Goal: Information Seeking & Learning: Find specific page/section

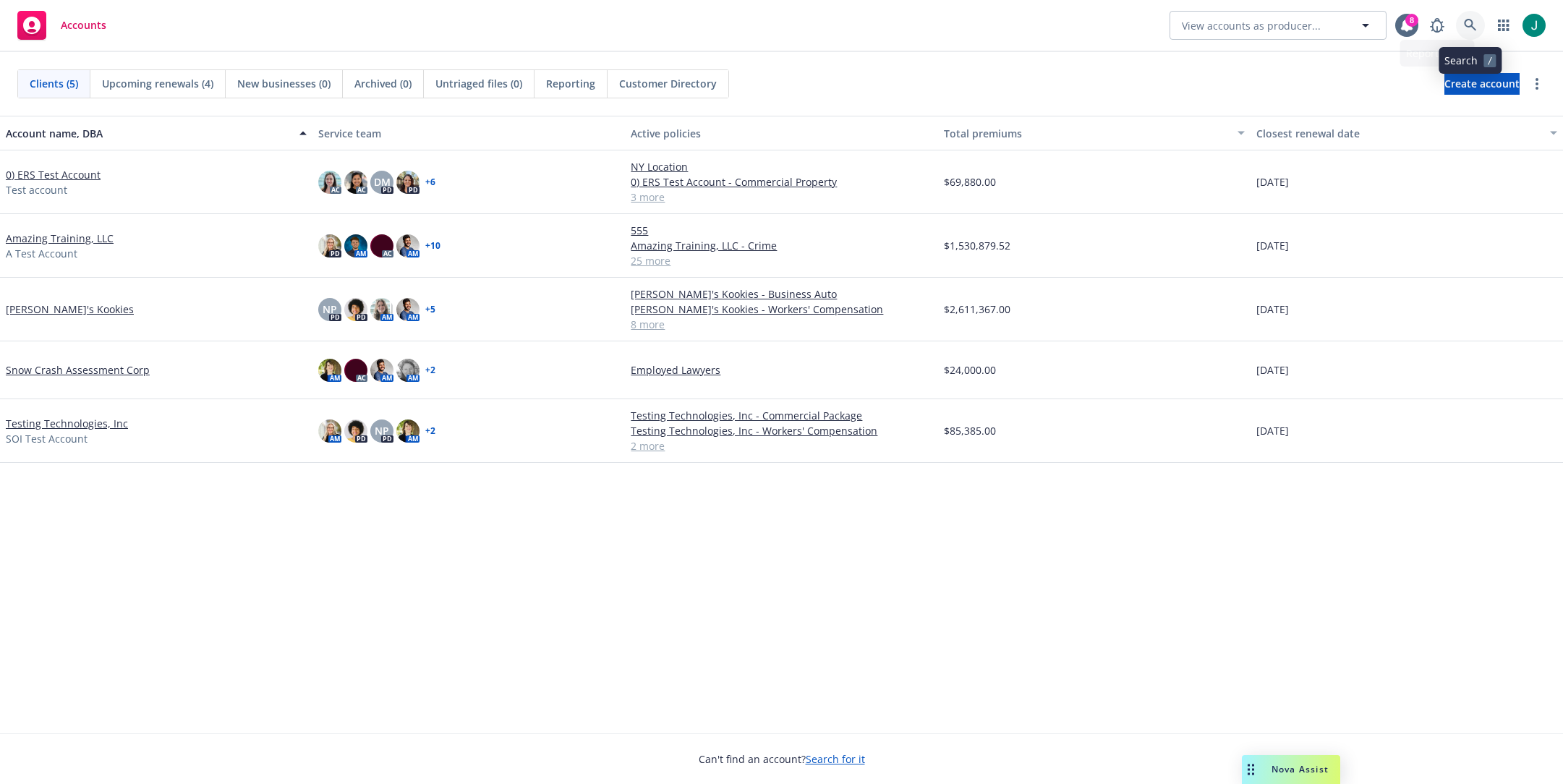
click at [1469, 27] on icon at bounding box center [1471, 25] width 13 height 13
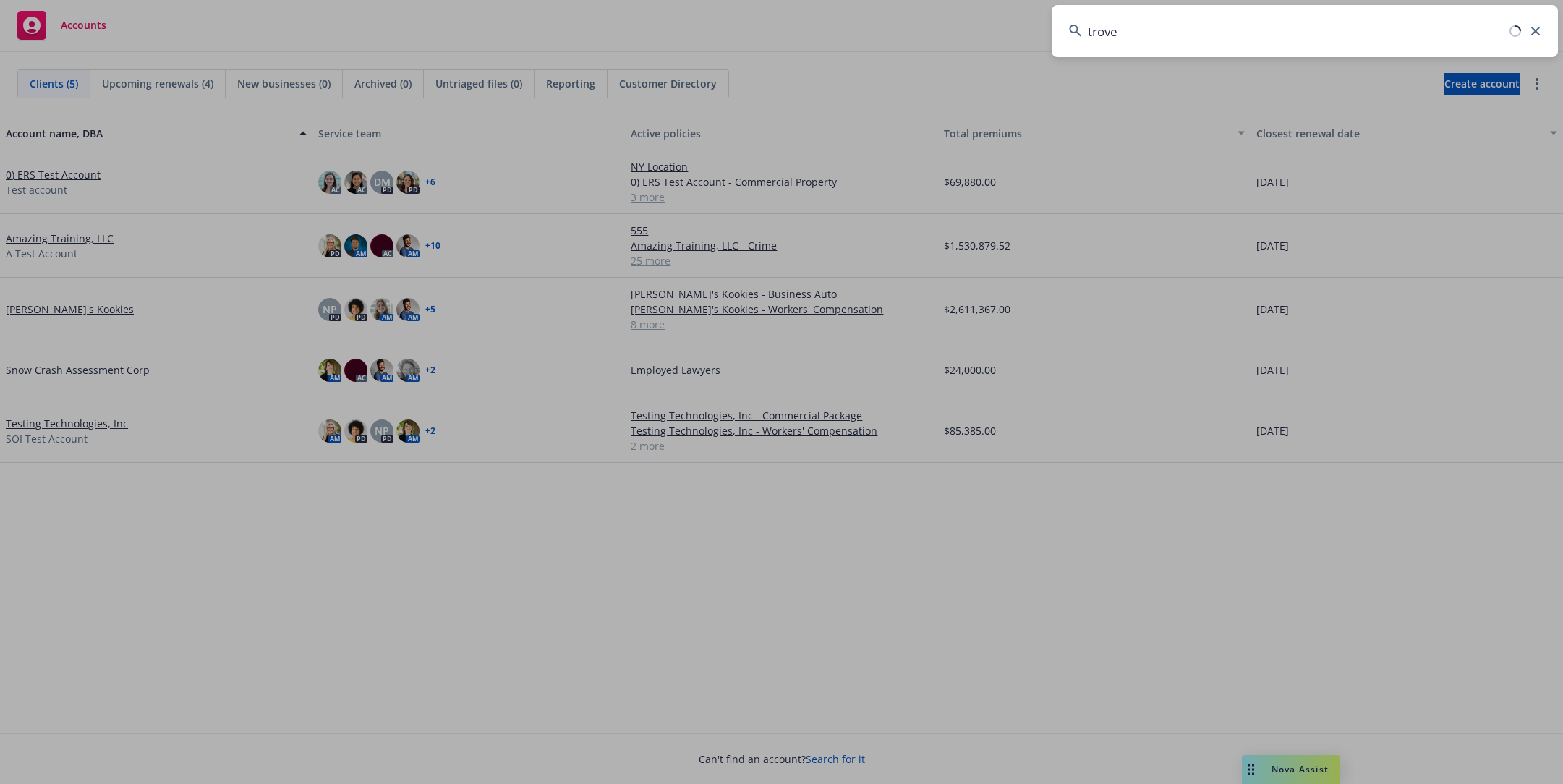
type input "trove"
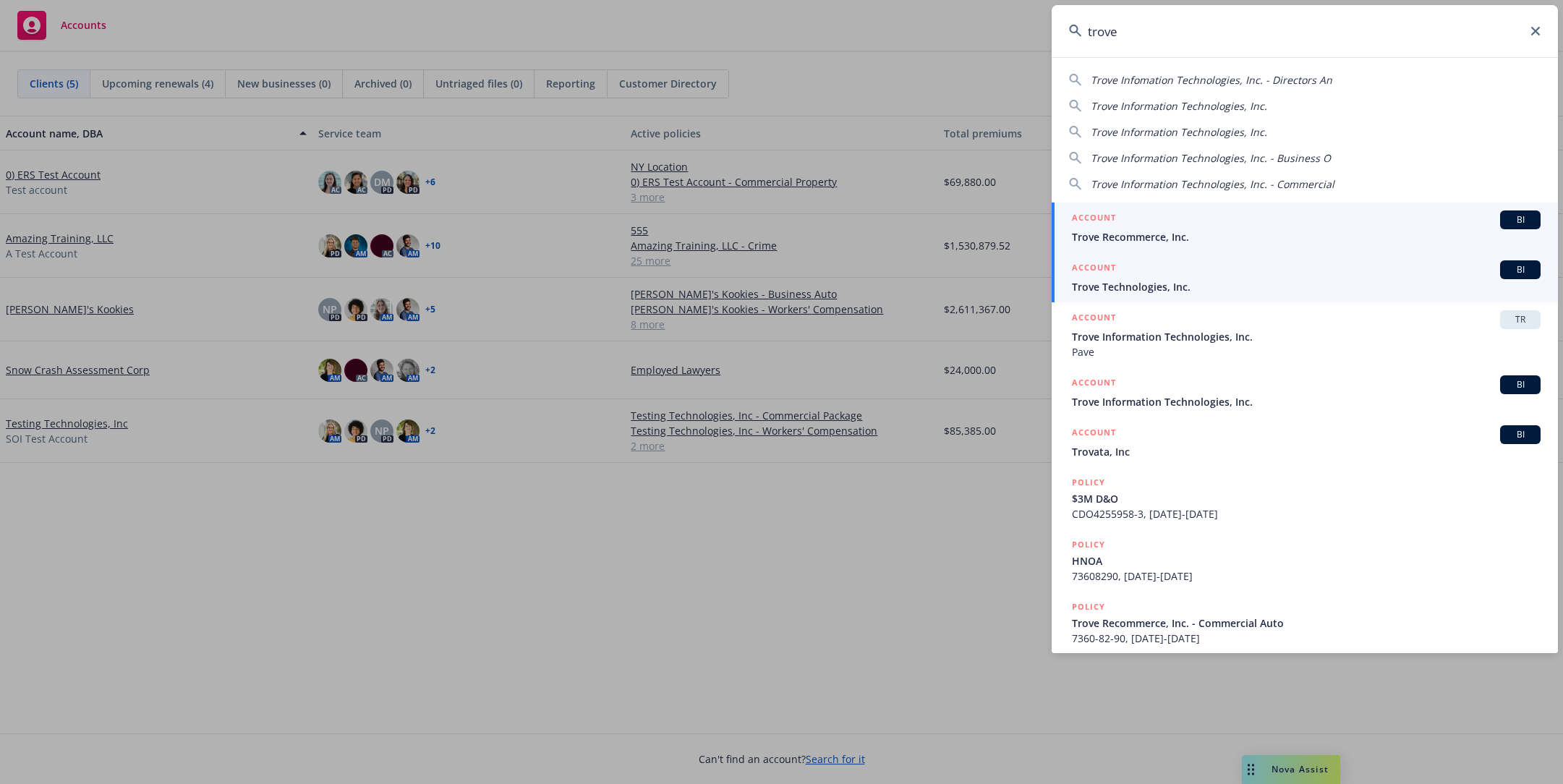
click at [1159, 281] on span "Trove Technologies, Inc." at bounding box center [1306, 286] width 469 height 15
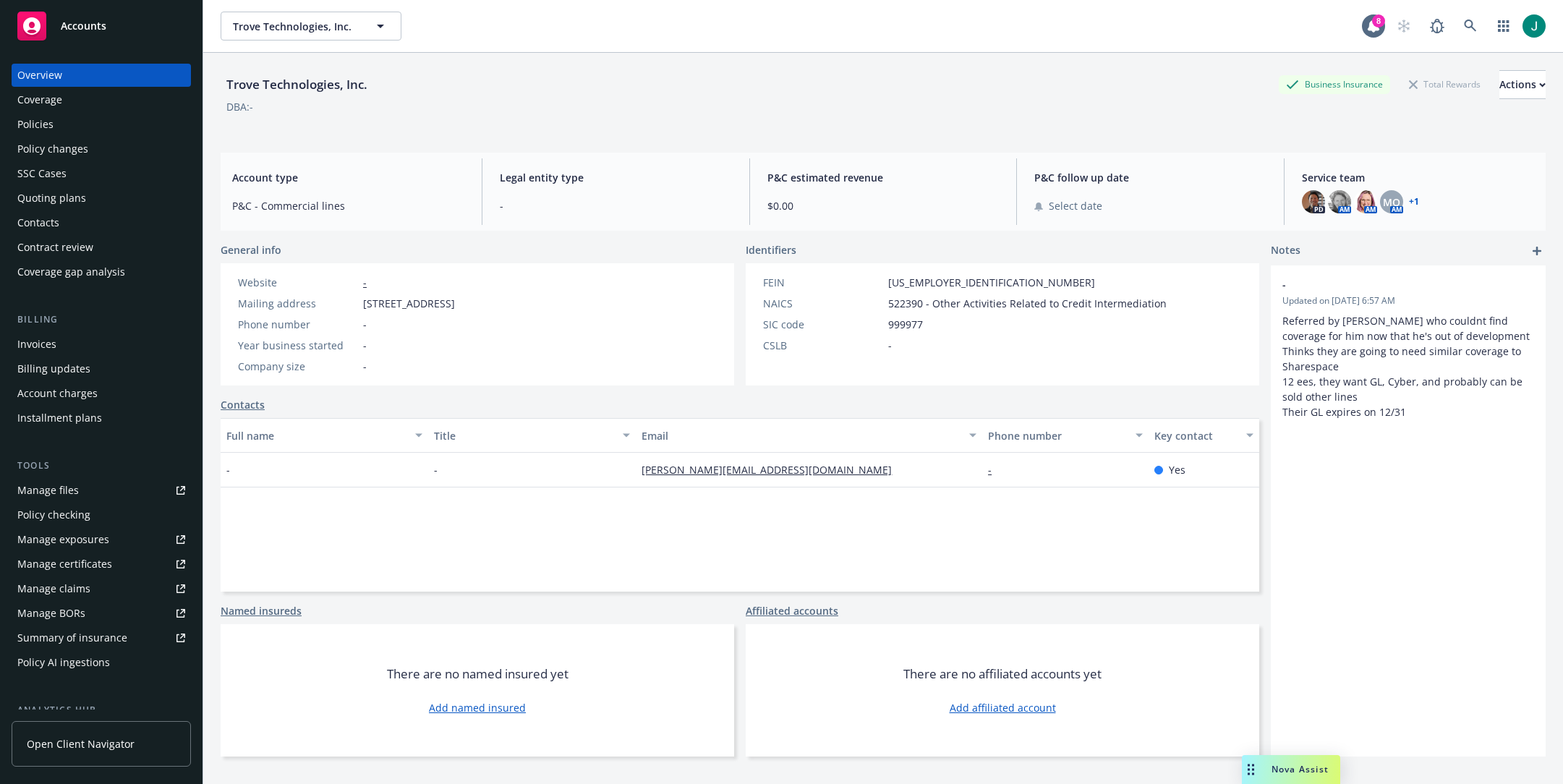
click at [39, 124] on div "Policies" at bounding box center [35, 124] width 36 height 23
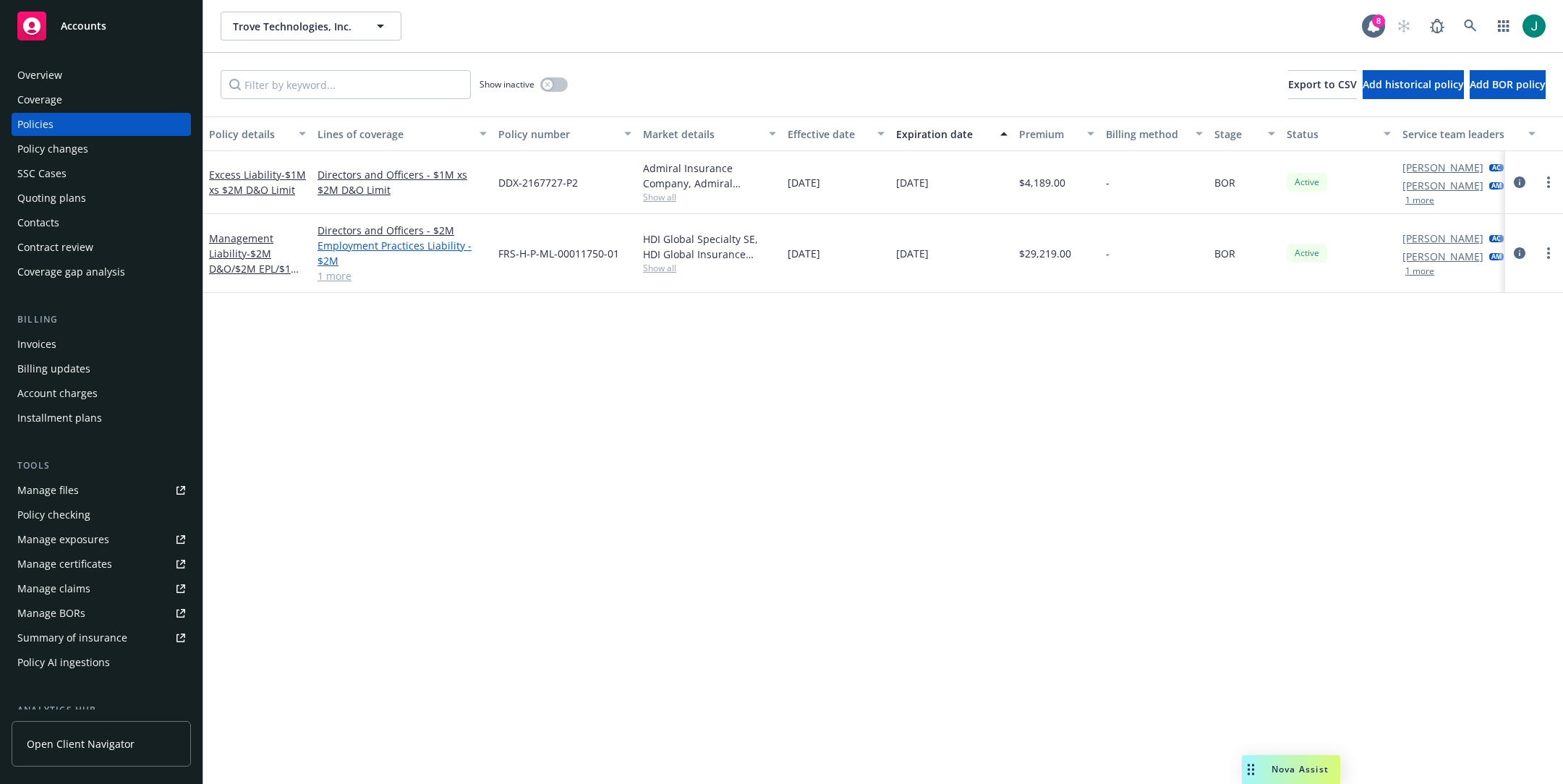
click at [367, 246] on link "Employment Practices Liability - $2M" at bounding box center [402, 253] width 170 height 31
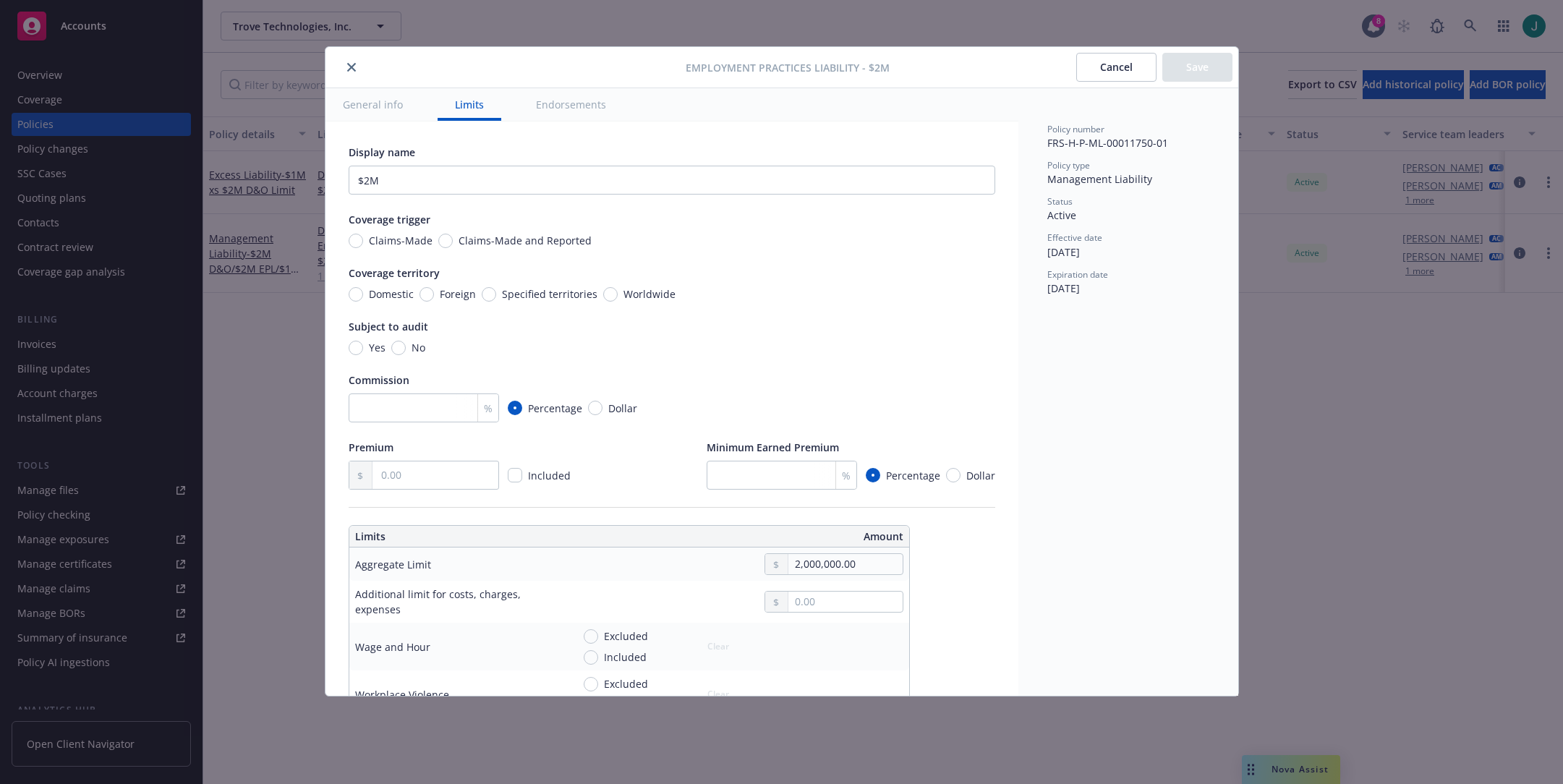
click at [350, 70] on icon "close" at bounding box center [351, 67] width 8 height 8
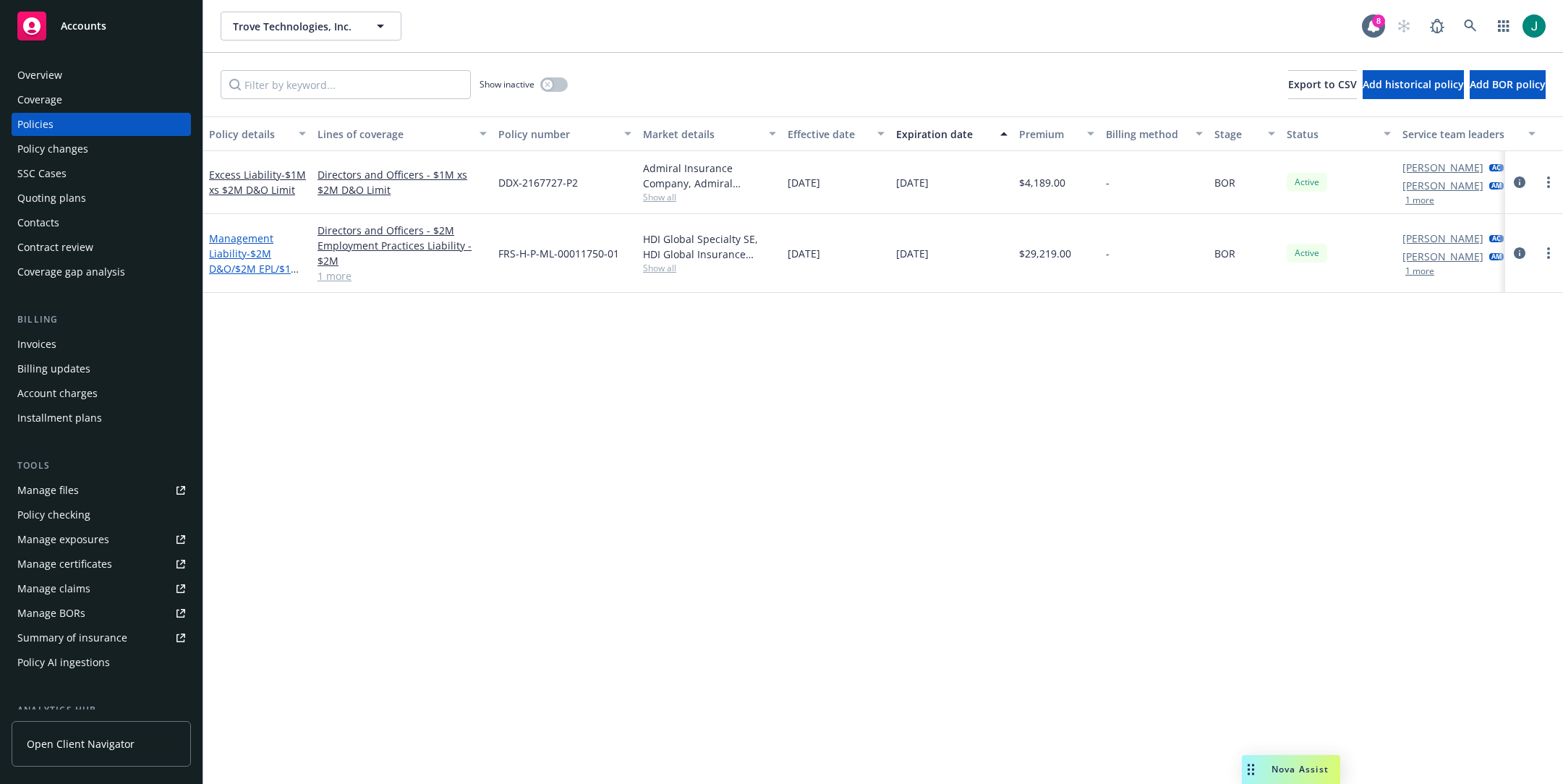
click at [233, 253] on link "Management Liability - $2M D&O/$2M EPL/$1M FID" at bounding box center [254, 261] width 91 height 59
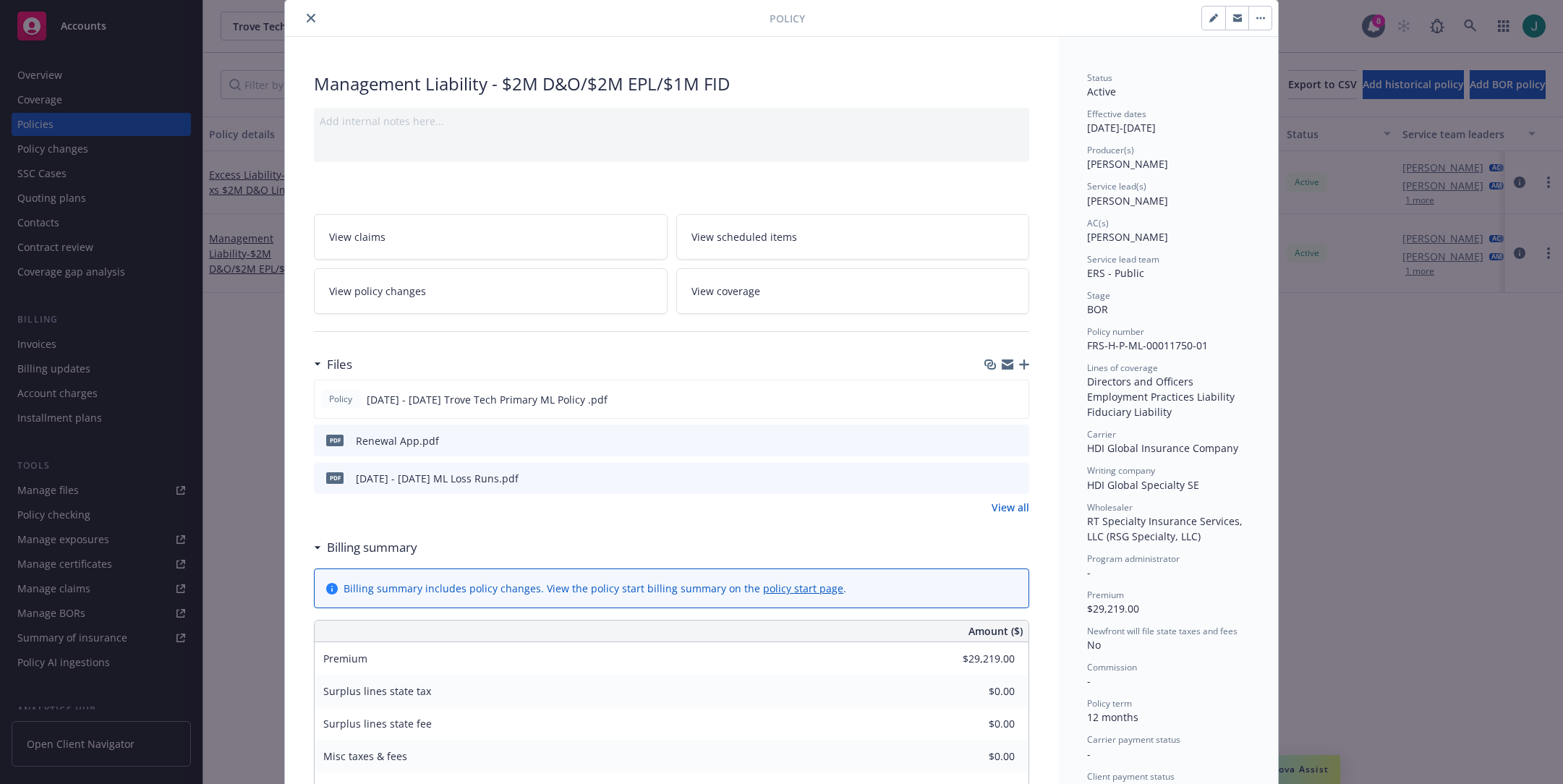
scroll to position [72, 0]
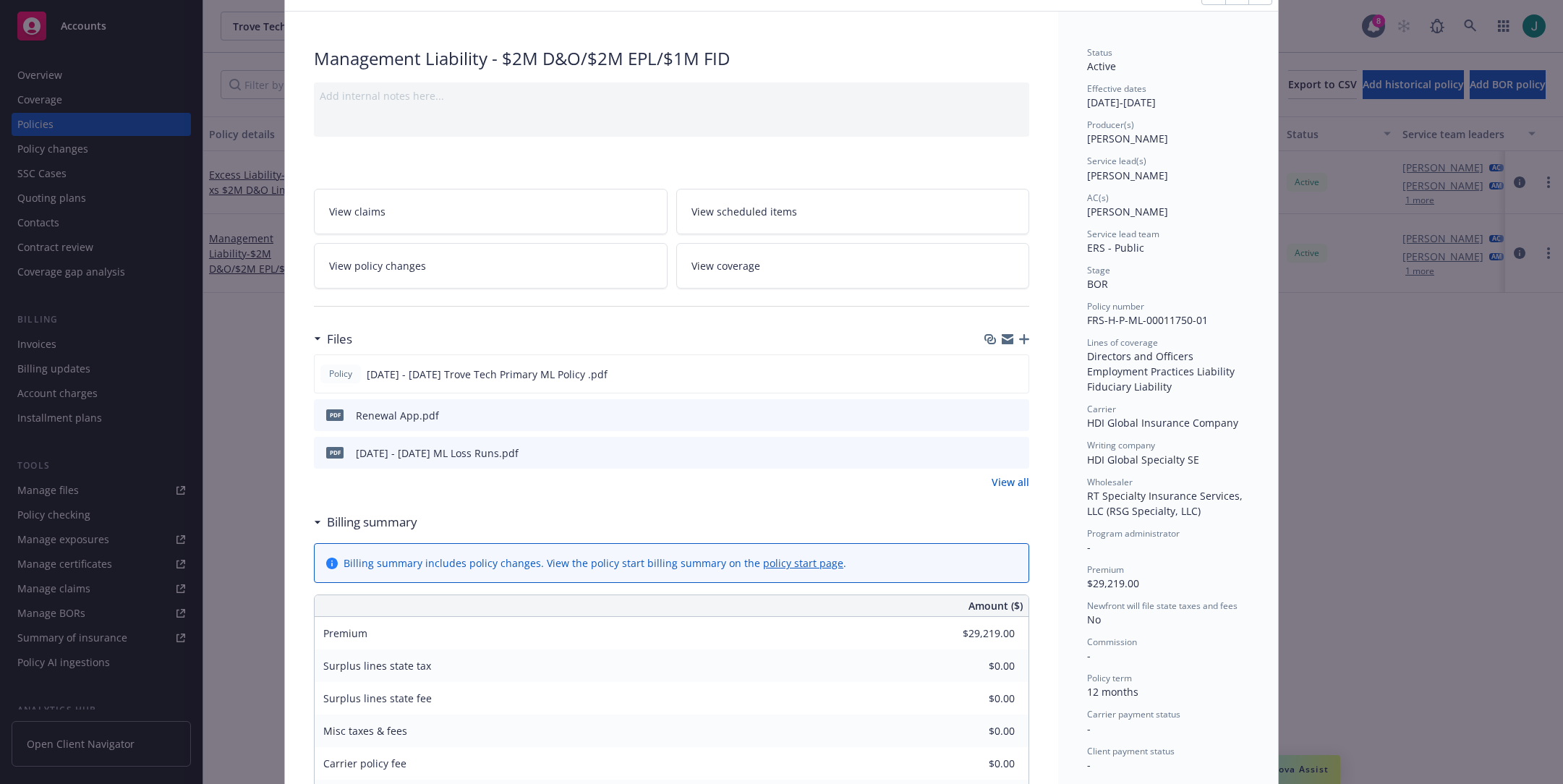
drag, startPoint x: 1009, startPoint y: 412, endPoint x: 957, endPoint y: 407, distance: 52.2
click at [1009, 412] on icon "preview file" at bounding box center [1015, 414] width 13 height 10
click at [1010, 373] on icon "preview file" at bounding box center [1014, 373] width 13 height 10
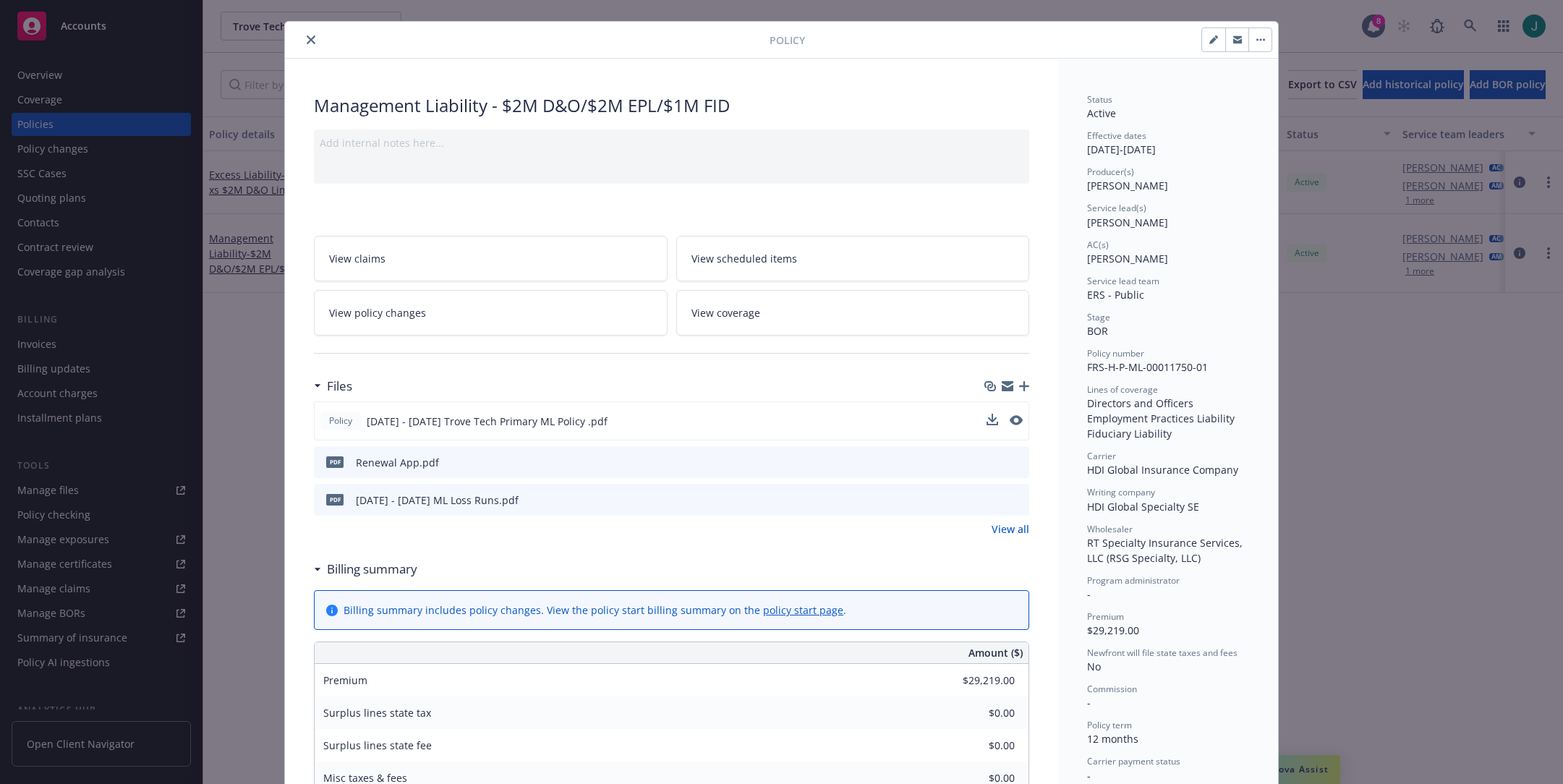
scroll to position [0, 0]
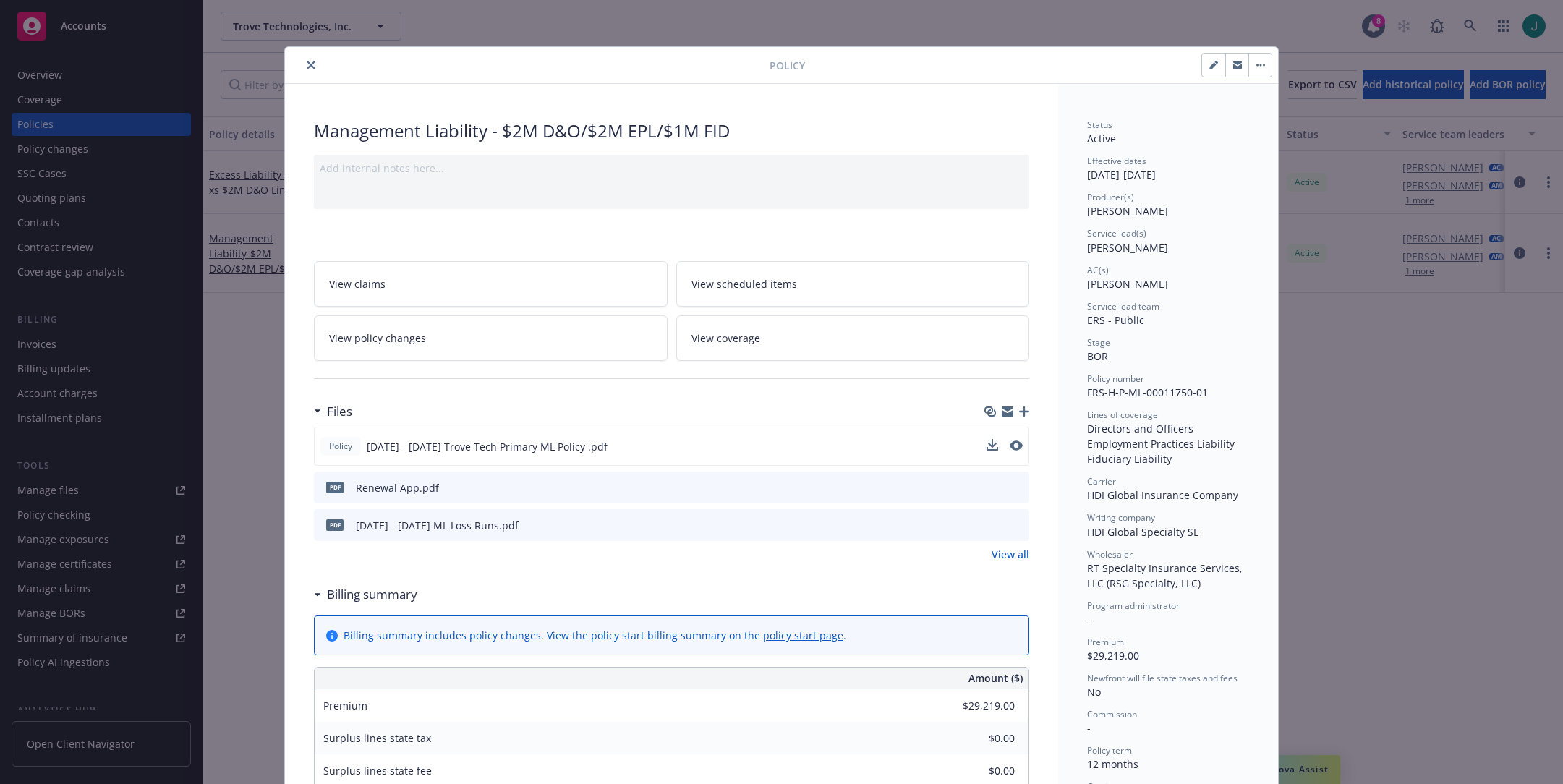
click at [310, 69] on button "close" at bounding box center [311, 65] width 17 height 17
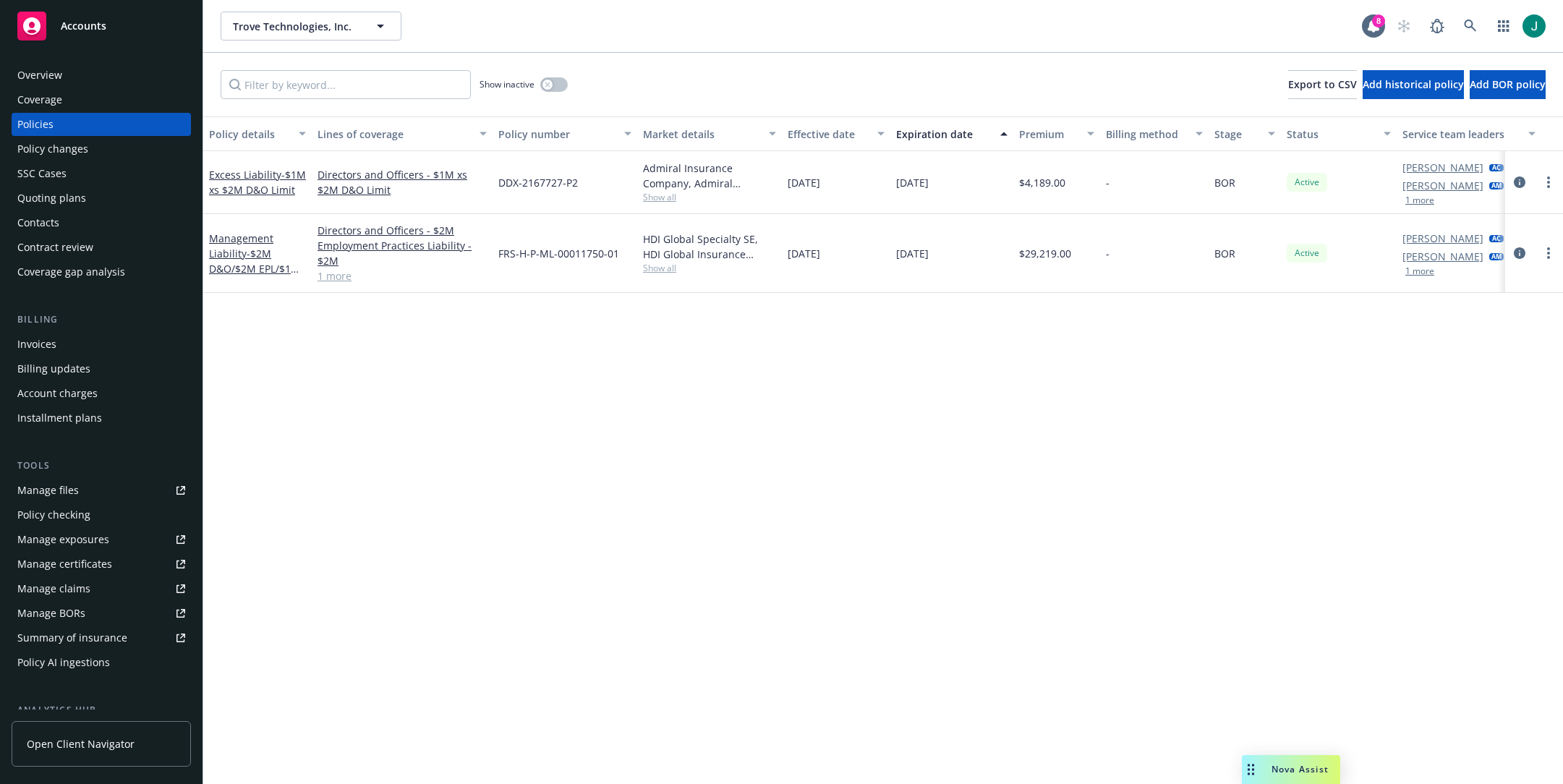
click at [802, 43] on div "Trove Technologies, Inc. Trove Technologies, Inc. 8" at bounding box center [884, 25] width 1360 height 52
click at [1465, 28] on icon at bounding box center [1471, 25] width 13 height 13
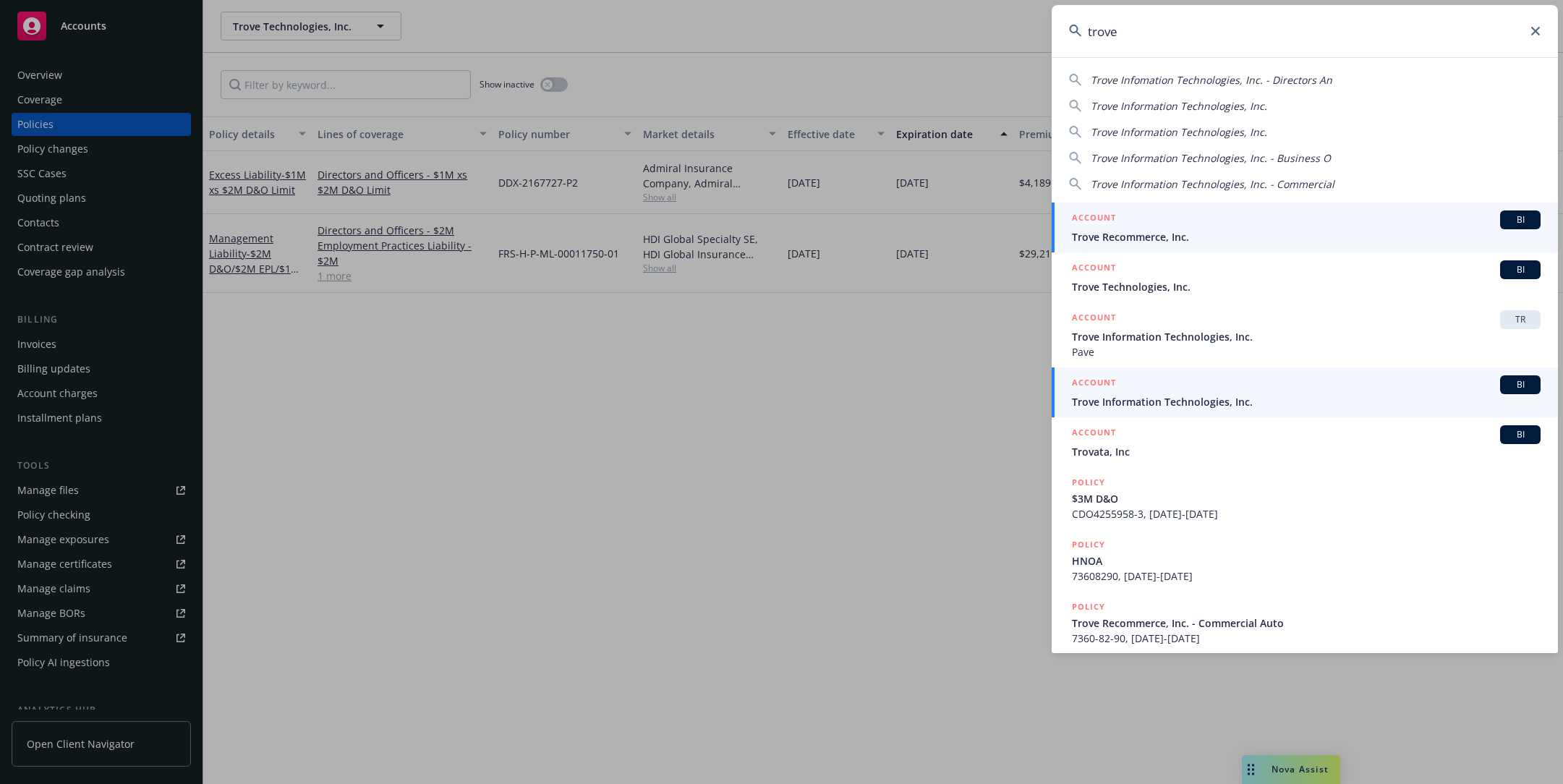
type input "trove"
click at [1220, 403] on span "Trove Information Technologies, Inc." at bounding box center [1306, 402] width 469 height 15
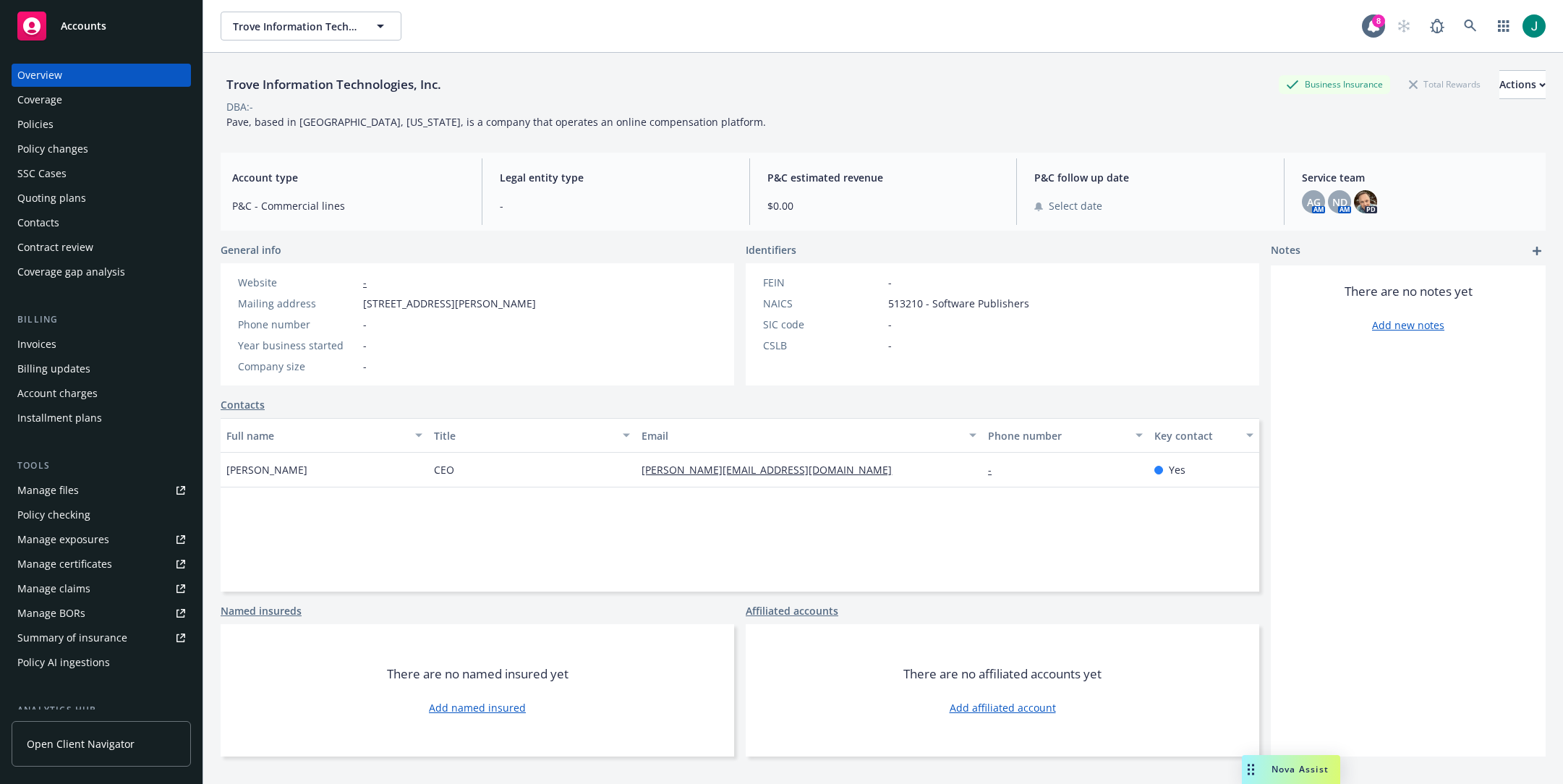
click at [59, 125] on div "Policies" at bounding box center [101, 124] width 168 height 23
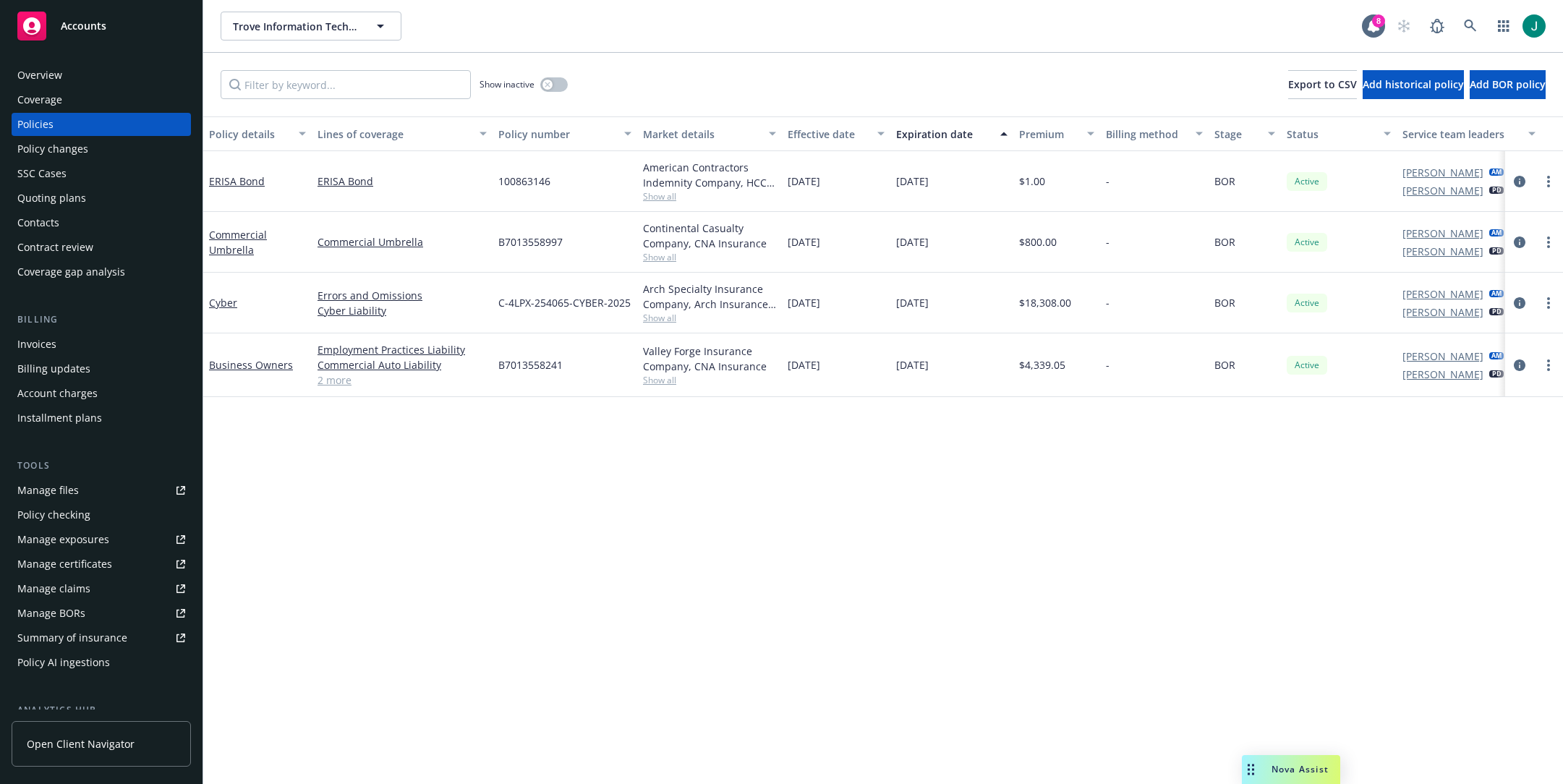
click at [605, 36] on div "Trove Information Technologies, Inc. Trove Information Technologies, Inc." at bounding box center [791, 26] width 1142 height 29
click at [1468, 29] on icon at bounding box center [1471, 25] width 13 height 13
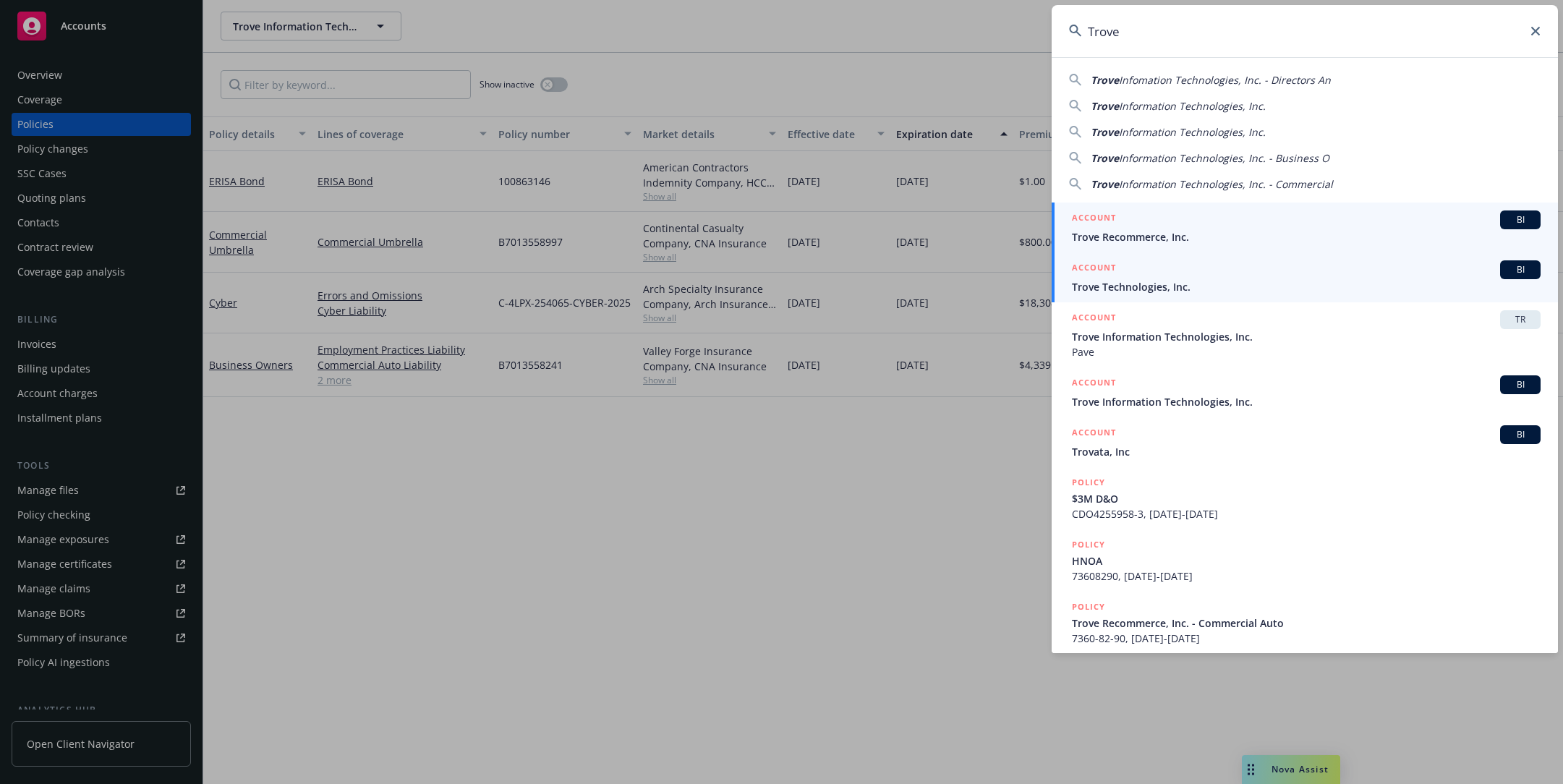
type input "Trove"
click at [1142, 281] on span "Trove Technologies, Inc." at bounding box center [1306, 286] width 469 height 15
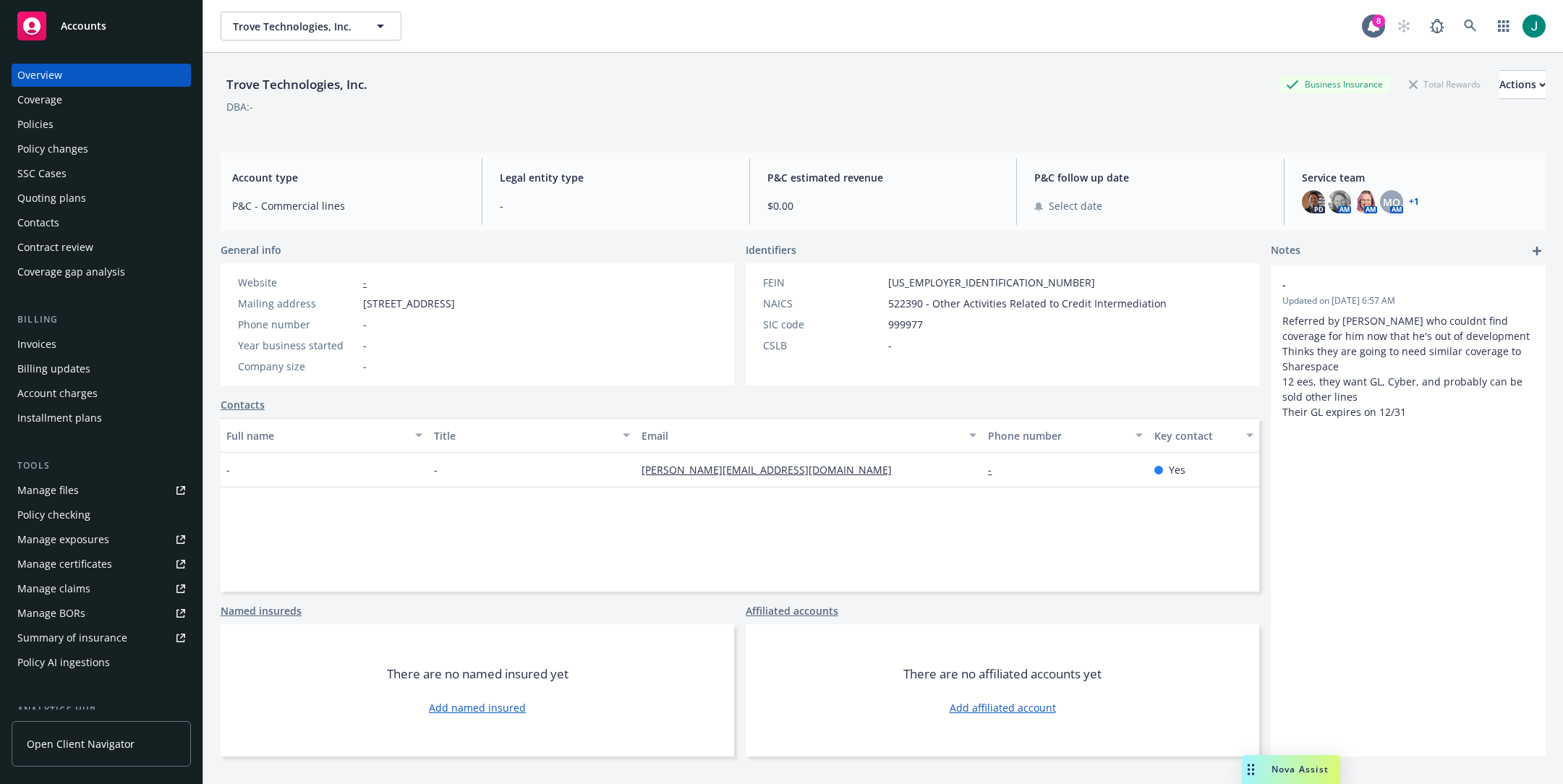
click at [46, 121] on div "Policies" at bounding box center [35, 124] width 36 height 23
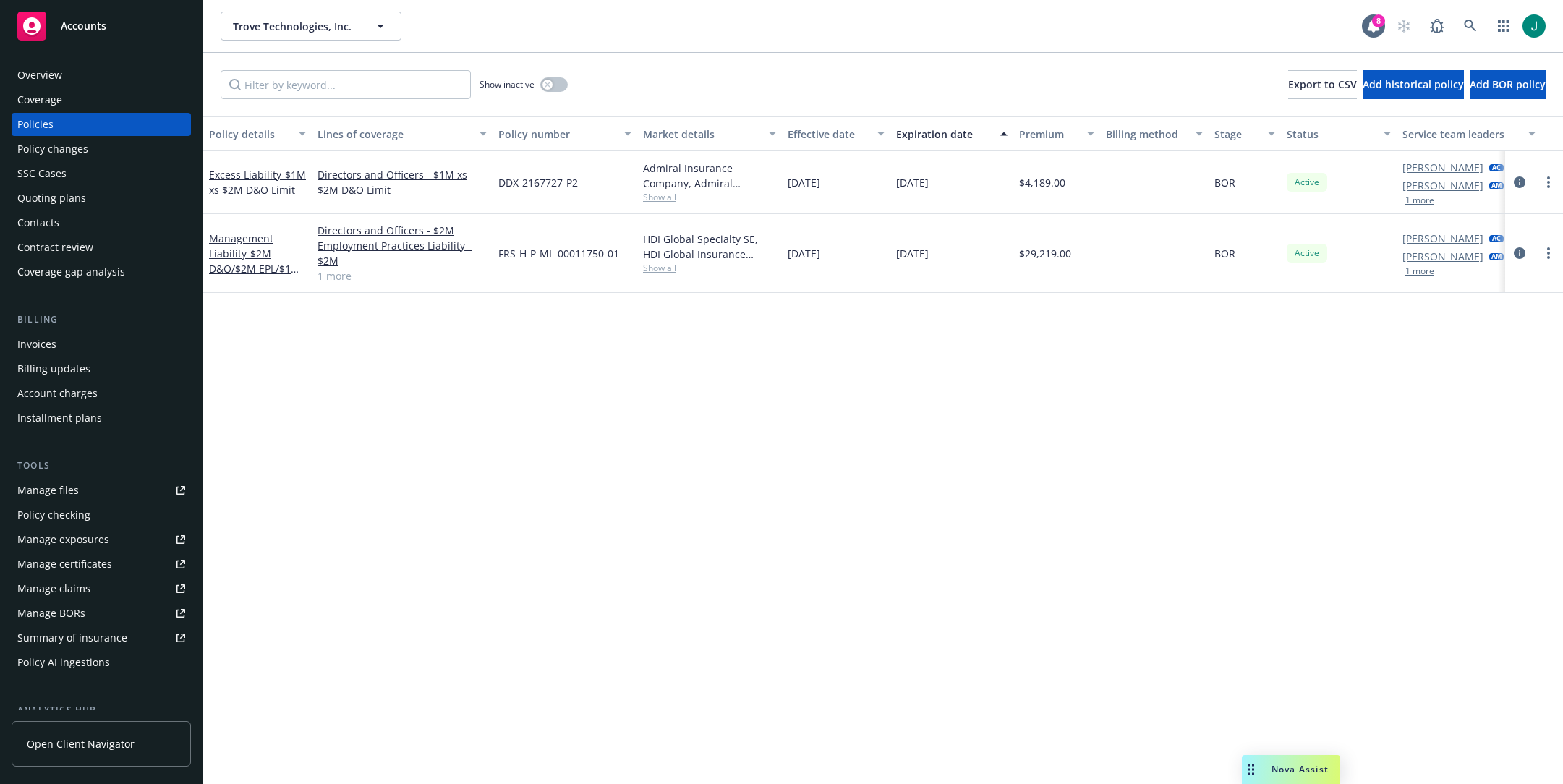
click at [600, 317] on div "Policy details Lines of coverage Policy number Market details Effective date Ex…" at bounding box center [884, 449] width 1360 height 667
click at [232, 253] on link "Management Liability - $2M D&O/$2M EPL/$1M FID" at bounding box center [254, 261] width 91 height 59
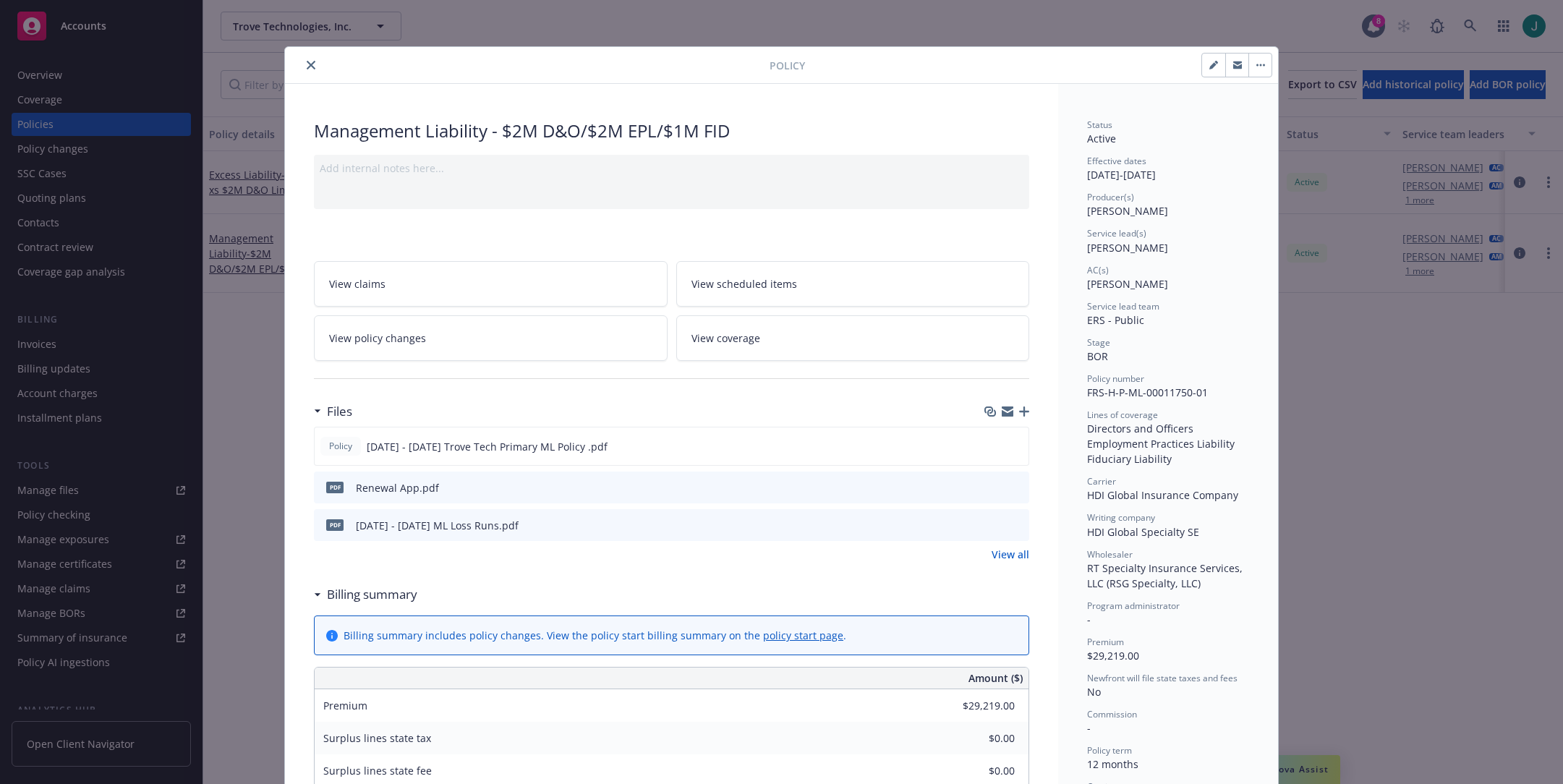
scroll to position [43, 0]
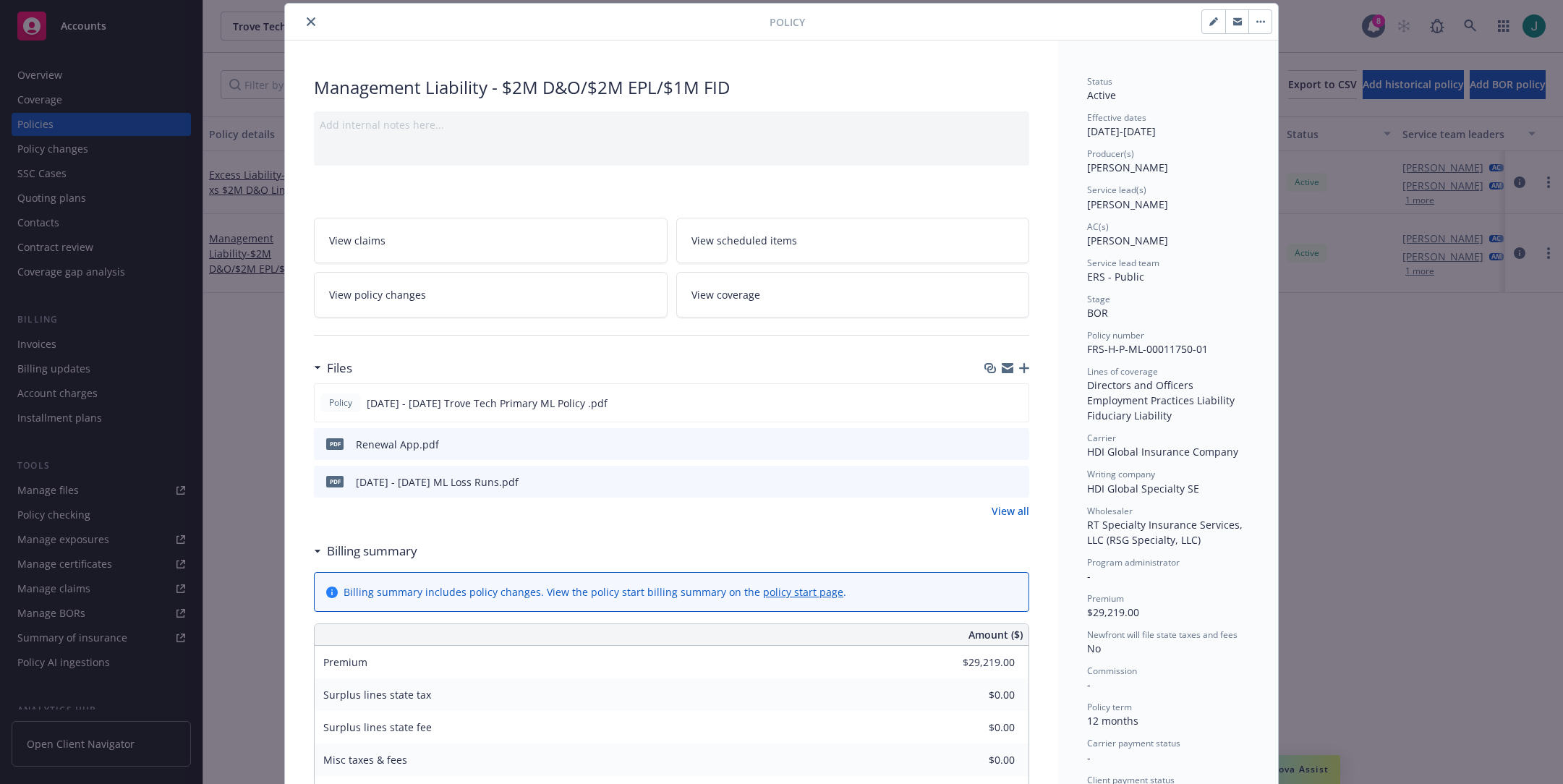
click at [309, 21] on icon "close" at bounding box center [311, 21] width 8 height 8
